Goal: Task Accomplishment & Management: Complete application form

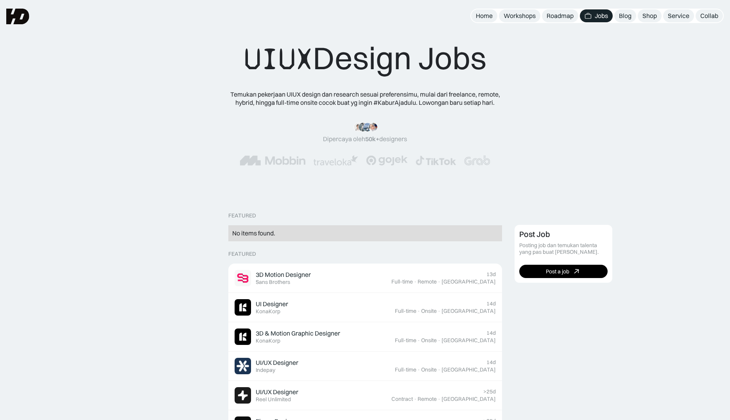
scroll to position [81, 0]
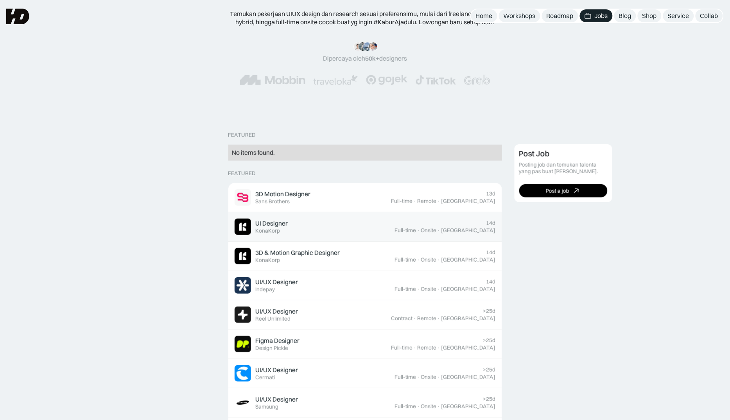
click at [269, 230] on div "KonaKorp" at bounding box center [268, 231] width 25 height 7
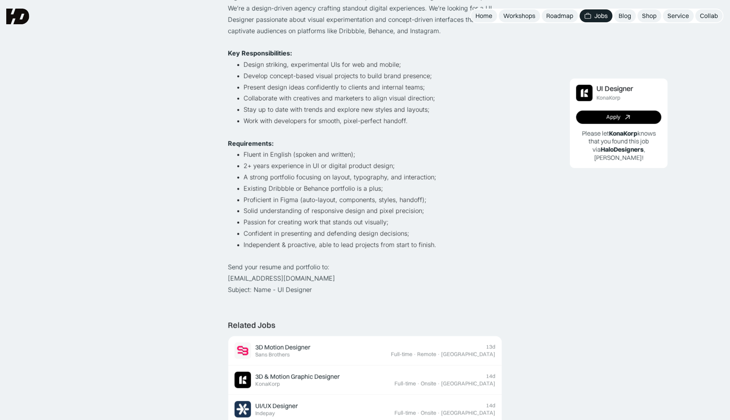
scroll to position [173, 0]
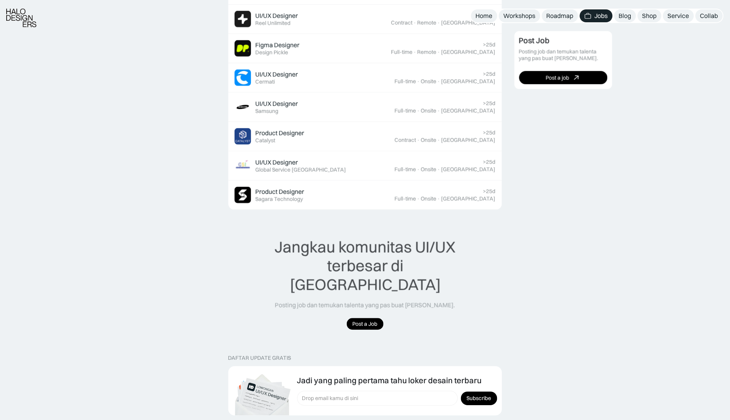
scroll to position [370, 0]
